Goal: Information Seeking & Learning: Learn about a topic

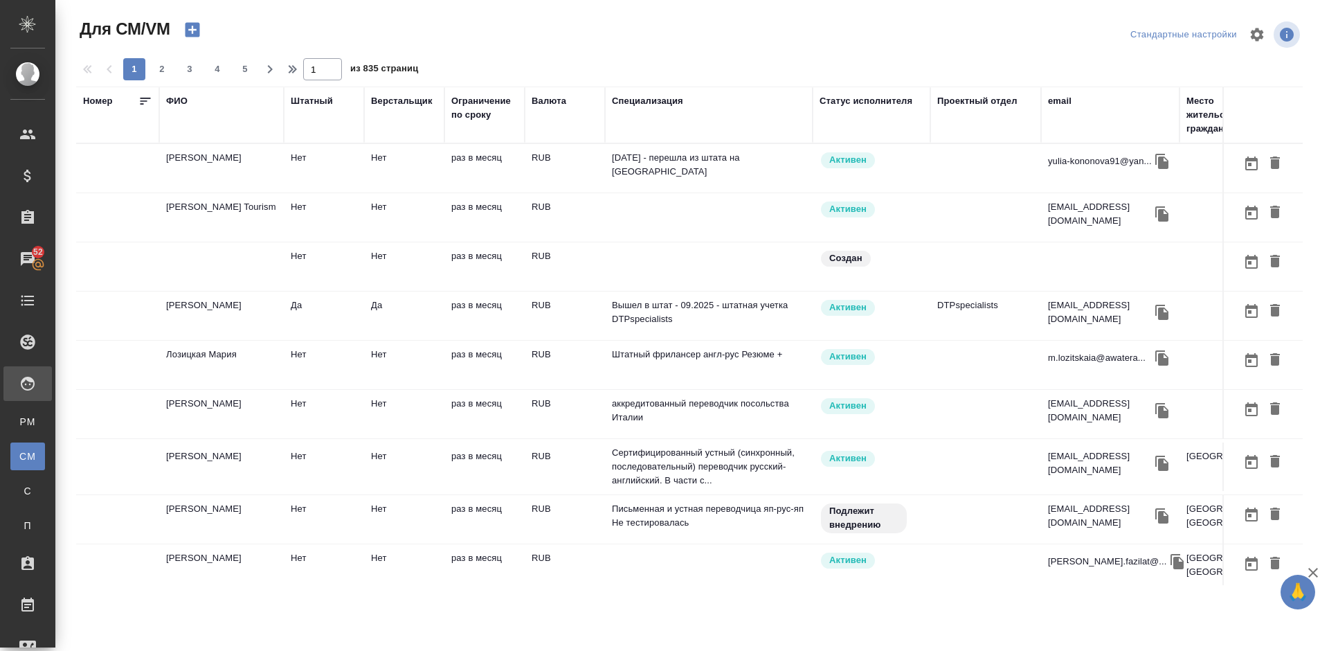
click at [180, 101] on div "ФИО" at bounding box center [176, 101] width 21 height 14
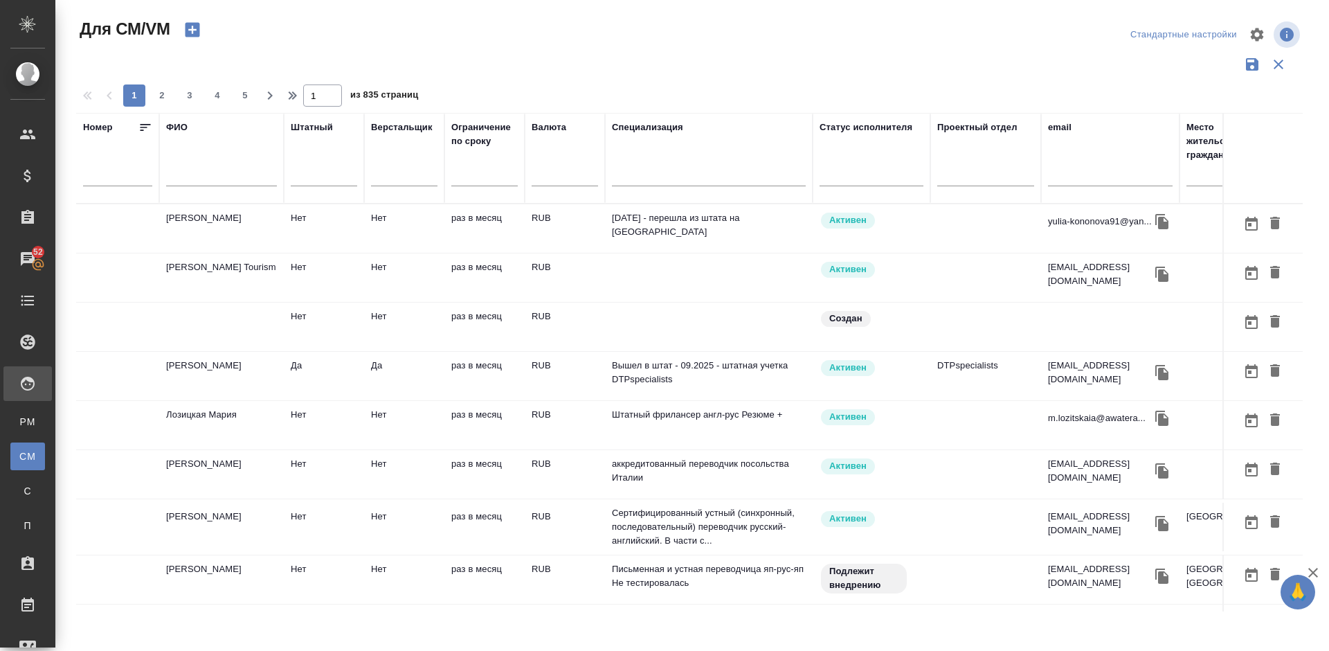
click at [219, 177] on input "text" at bounding box center [221, 177] width 111 height 17
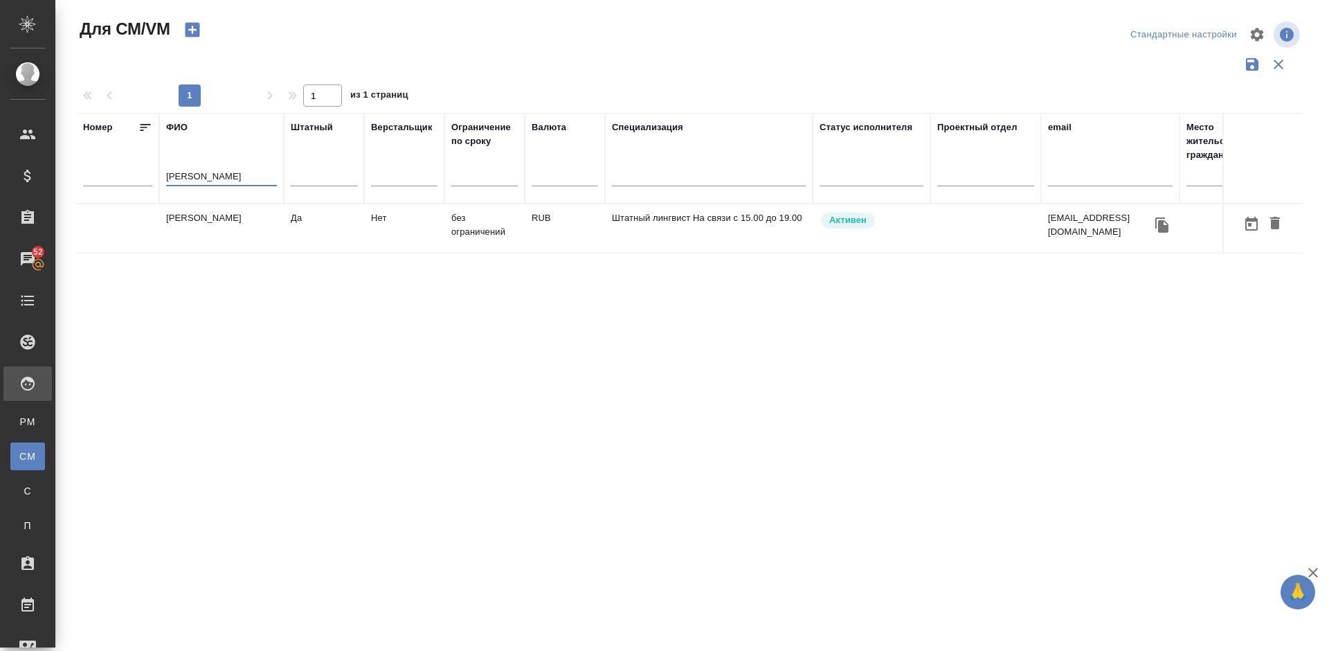
type input "[PERSON_NAME]"
click at [226, 239] on td "Горохова [PERSON_NAME]" at bounding box center [221, 228] width 125 height 48
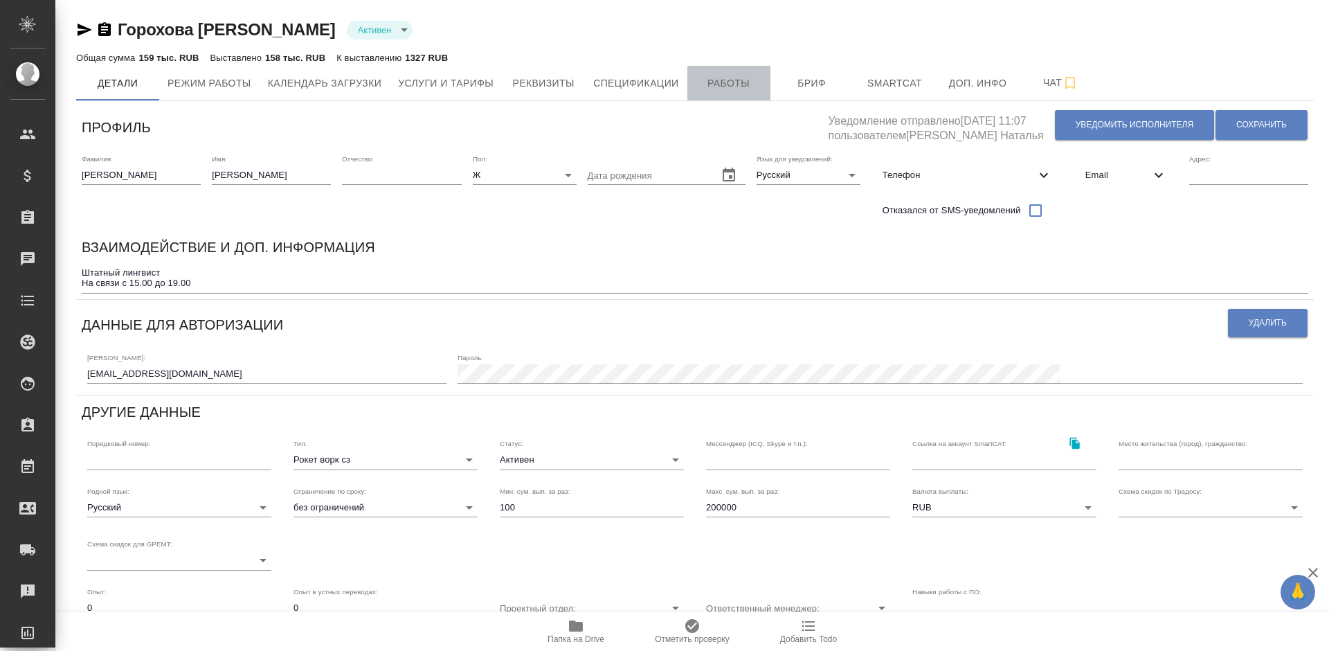
click at [732, 82] on span "Работы" at bounding box center [729, 83] width 66 height 17
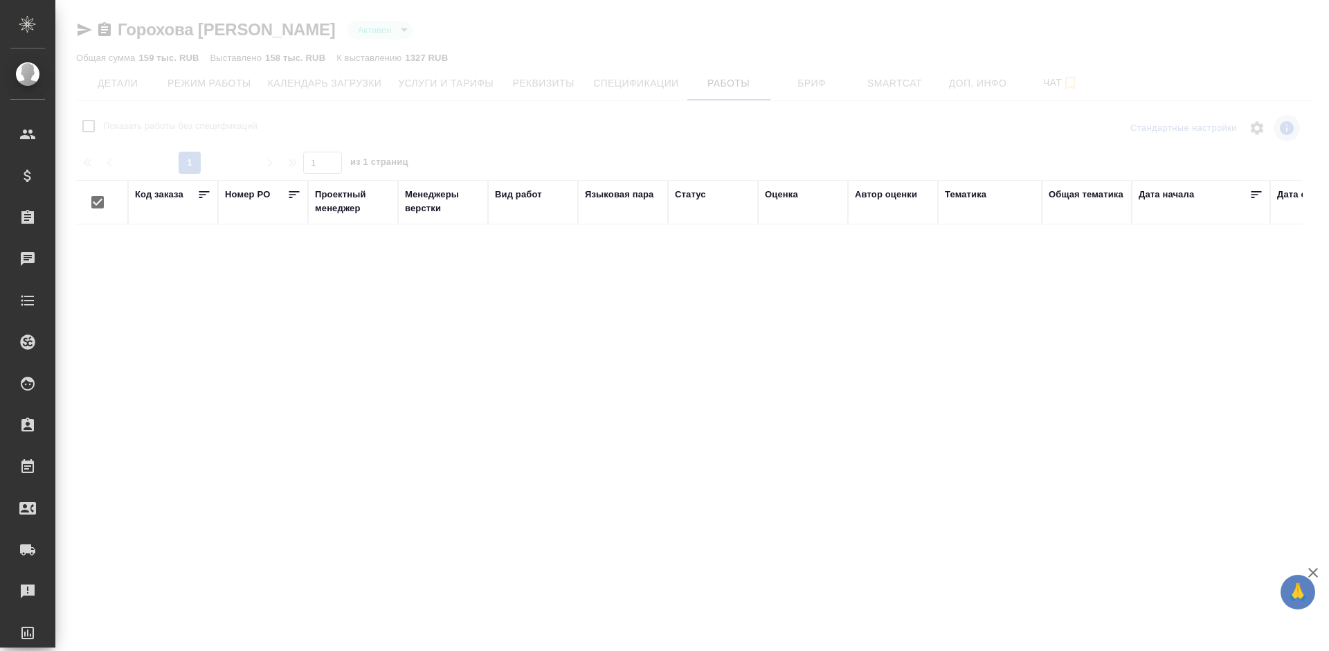
checkbox input "false"
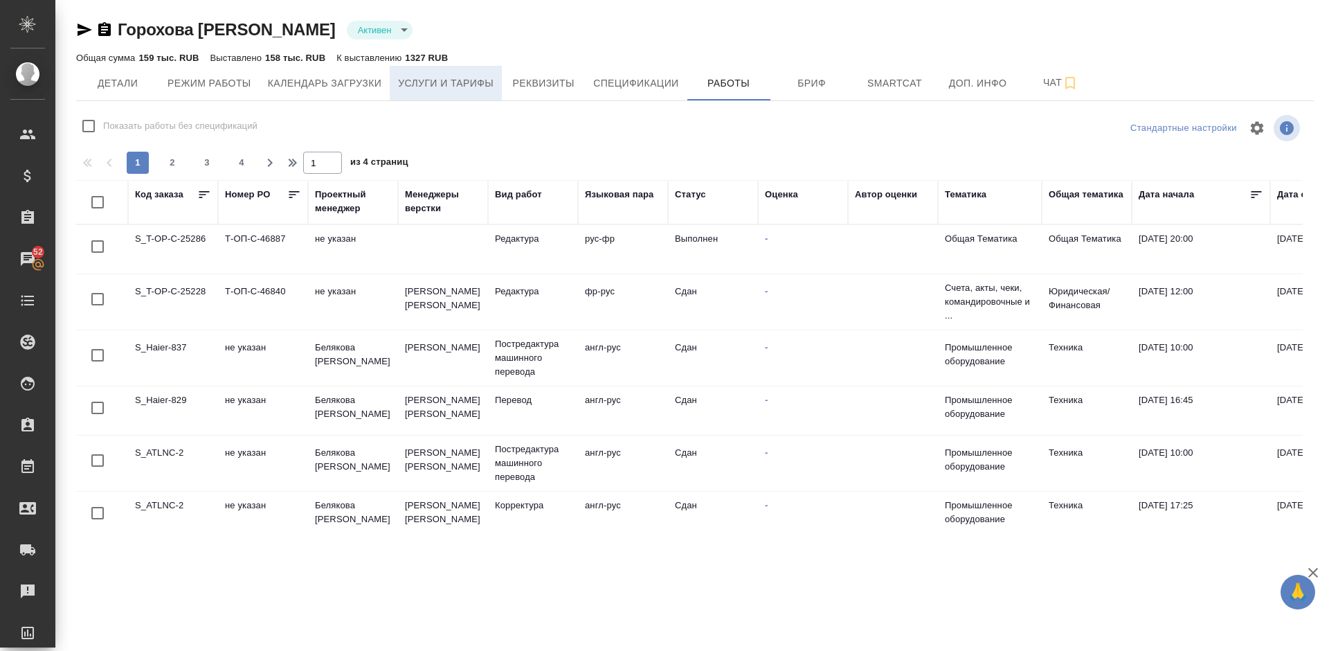
click at [438, 88] on span "Услуги и тарифы" at bounding box center [446, 83] width 96 height 17
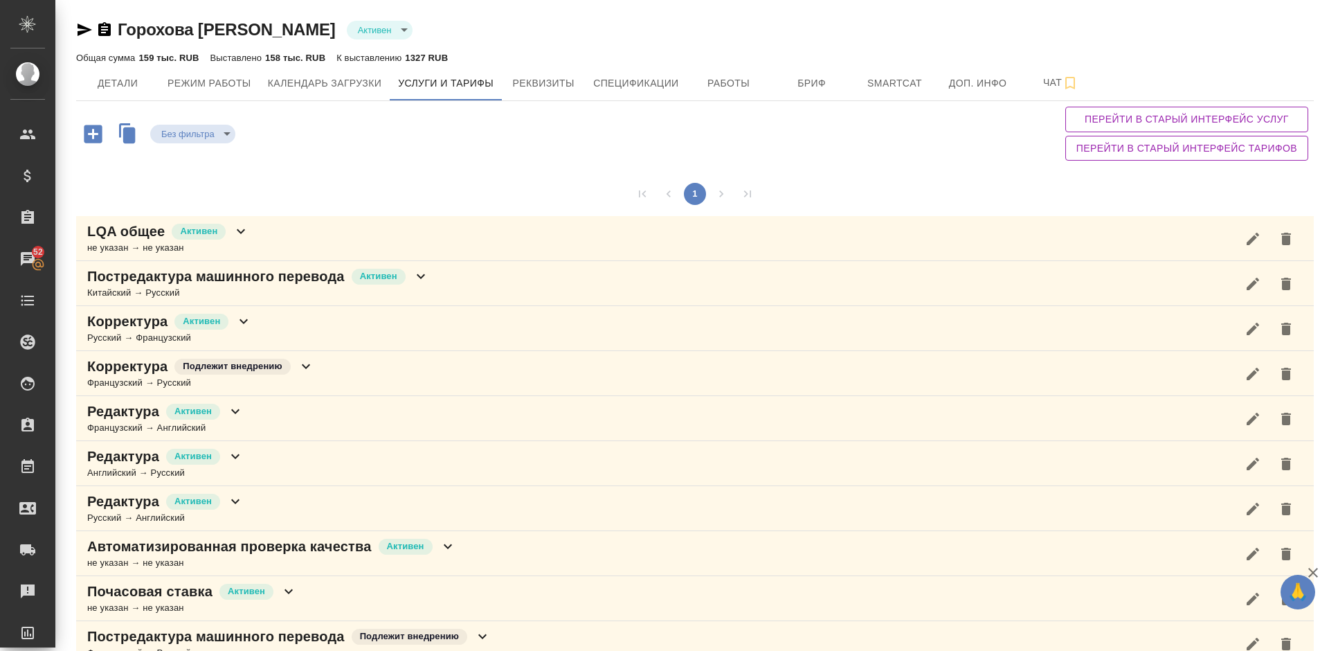
click at [409, 177] on div "1" at bounding box center [695, 194] width 1238 height 44
click at [703, 82] on span "Работы" at bounding box center [729, 83] width 66 height 17
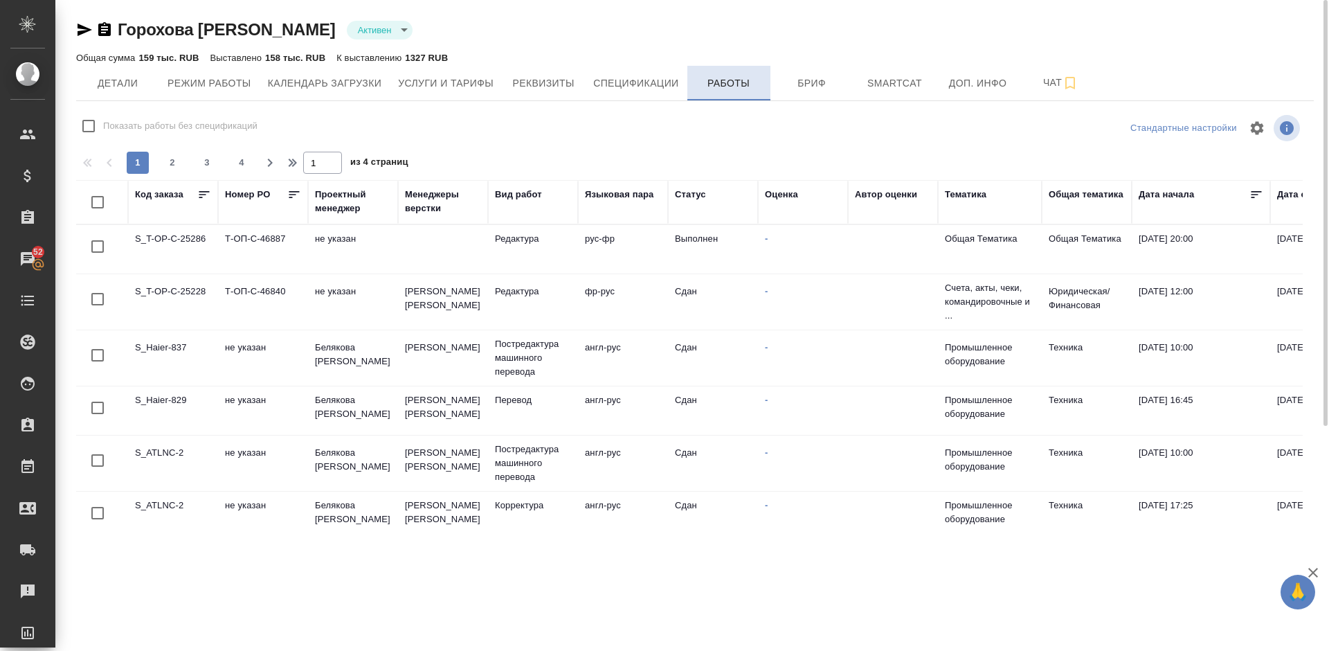
checkbox input "false"
